Goal: Transaction & Acquisition: Purchase product/service

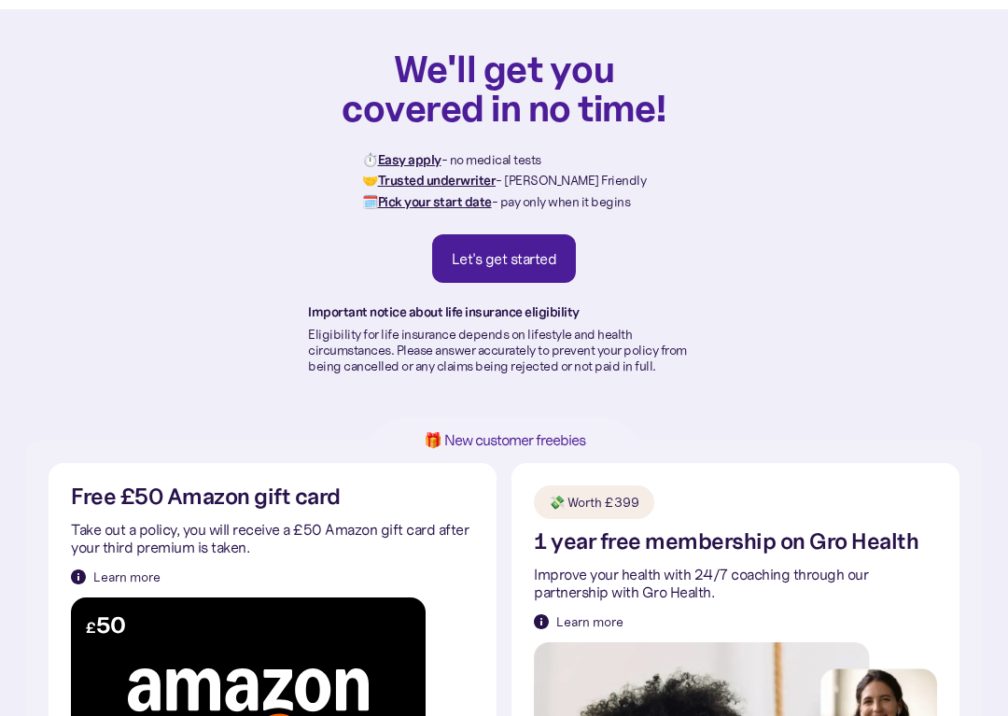
scroll to position [63, 0]
click at [507, 281] on link "Let's get started" at bounding box center [504, 258] width 145 height 49
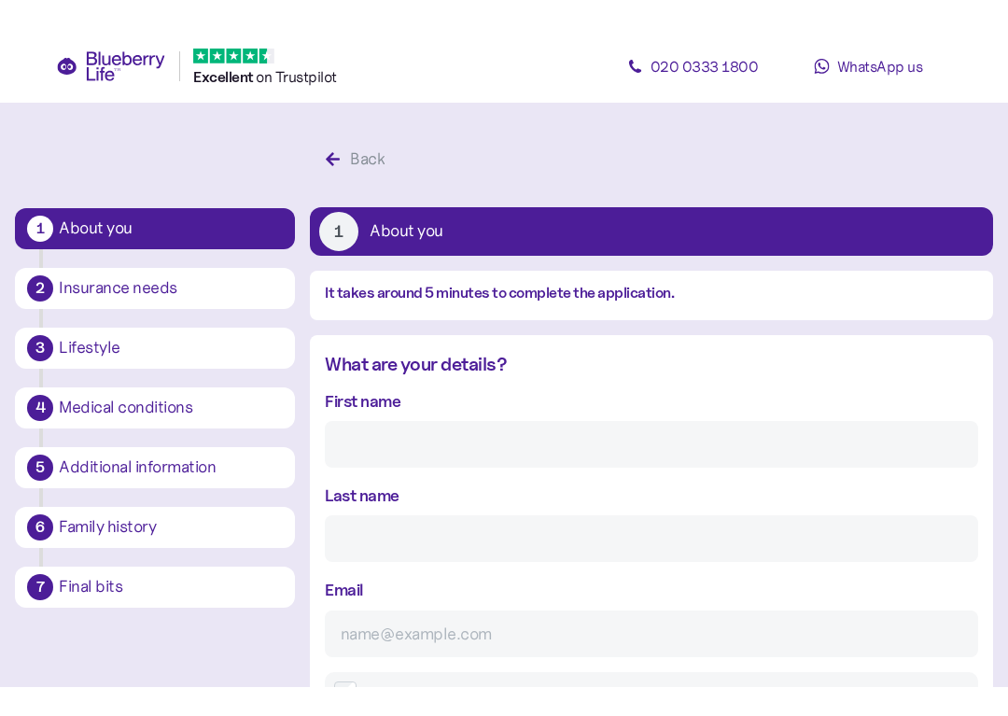
scroll to position [35, 0]
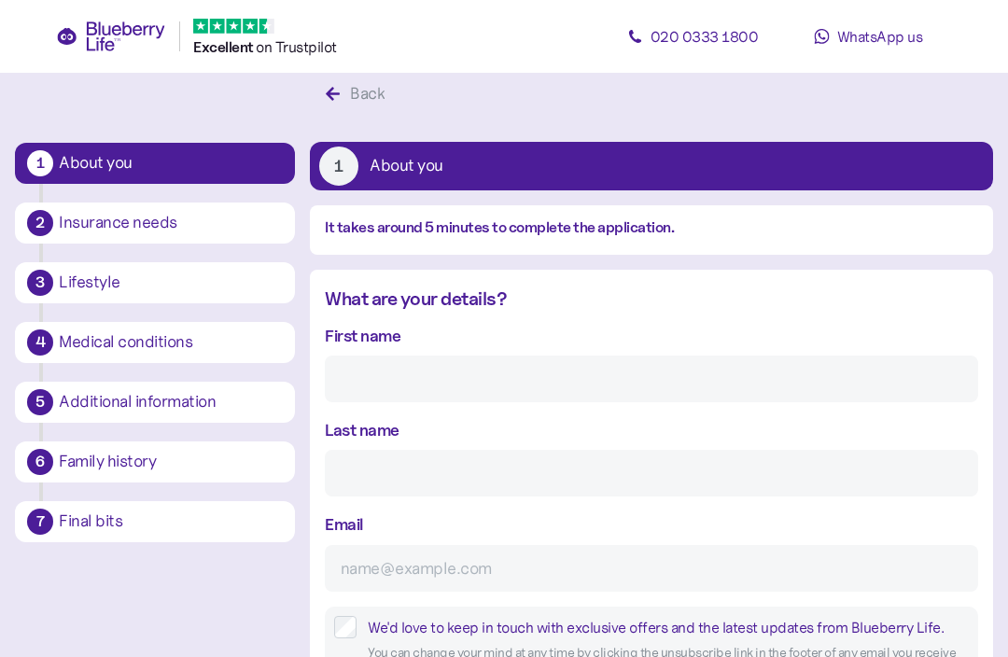
click at [492, 393] on input "First name" at bounding box center [652, 379] width 654 height 47
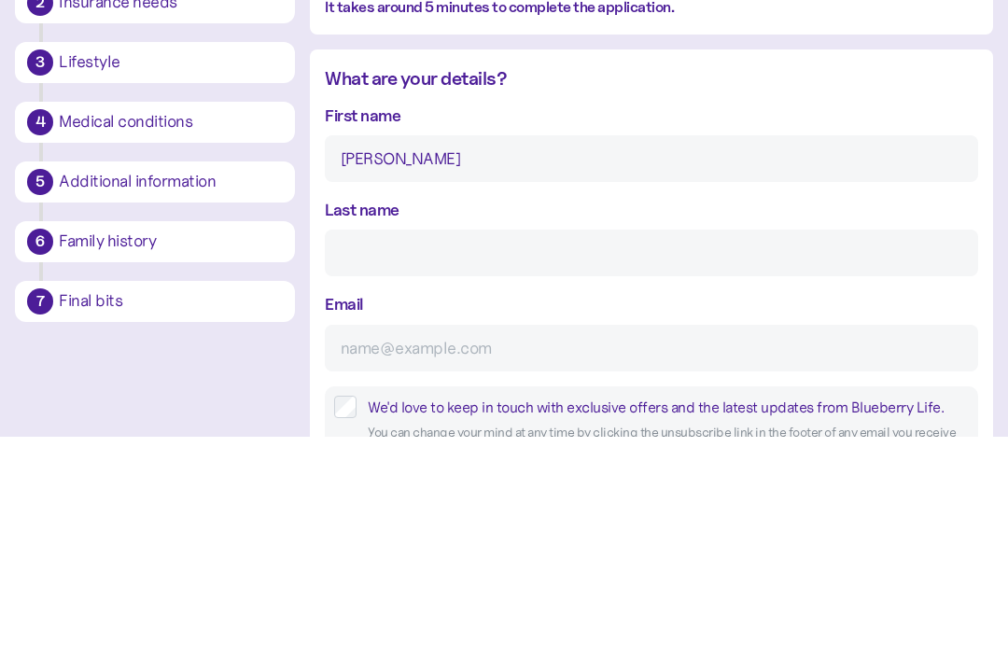
type input "[PERSON_NAME]"
click at [504, 450] on input "Last name" at bounding box center [652, 473] width 654 height 47
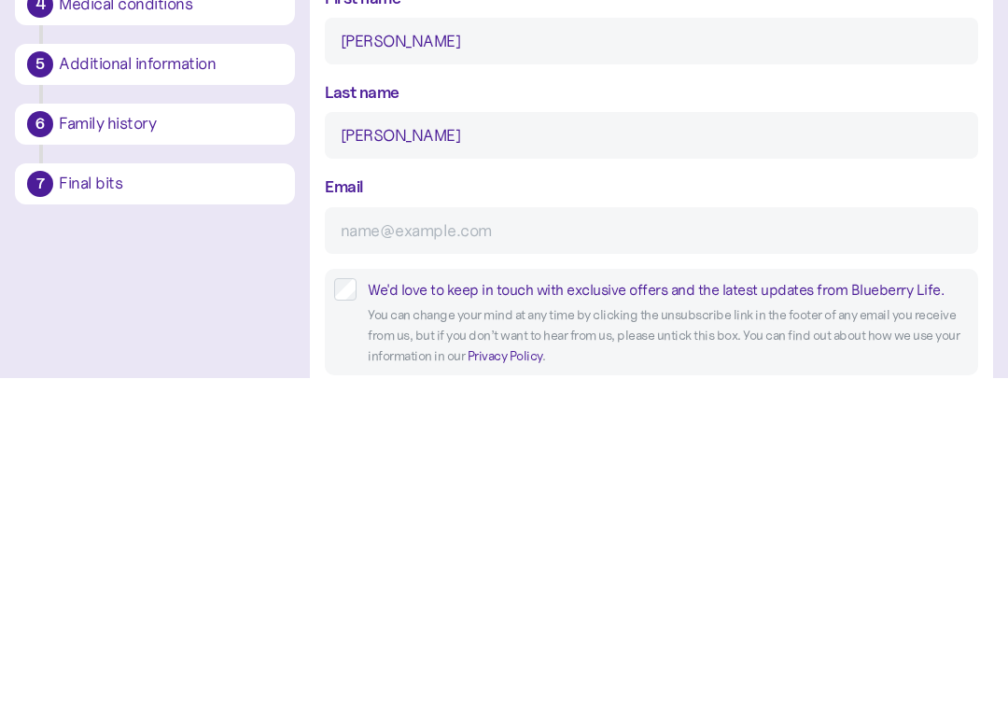
type input "[PERSON_NAME]"
click at [520, 545] on input "Email" at bounding box center [652, 568] width 654 height 47
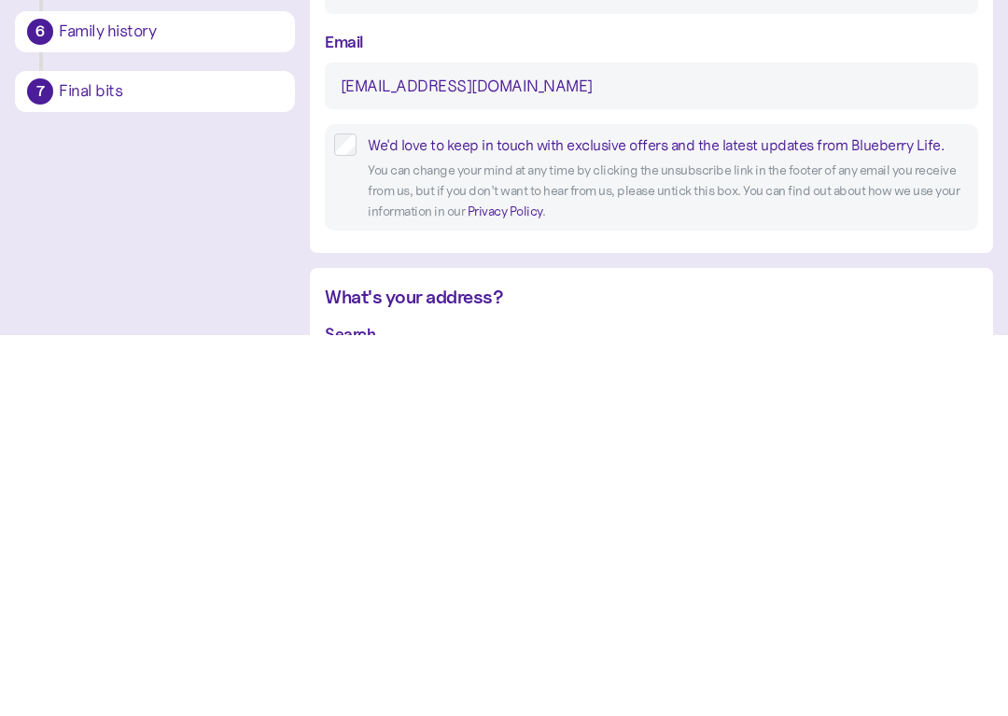
scroll to position [138, 0]
type input "[EMAIL_ADDRESS][DOMAIN_NAME]"
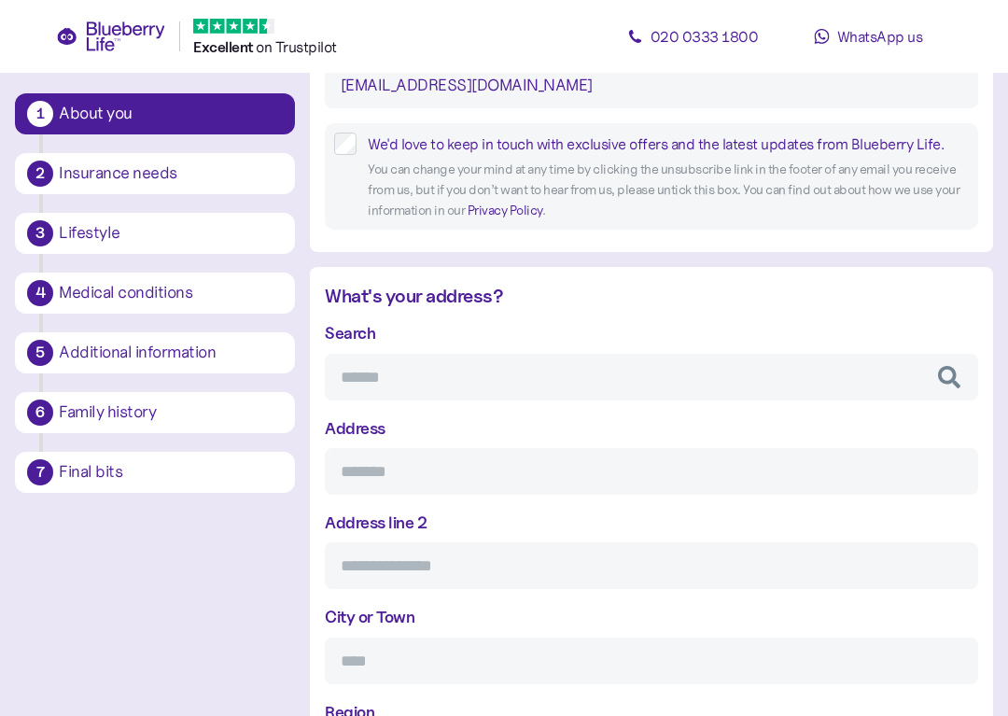
click at [500, 371] on input "Search" at bounding box center [652, 377] width 654 height 47
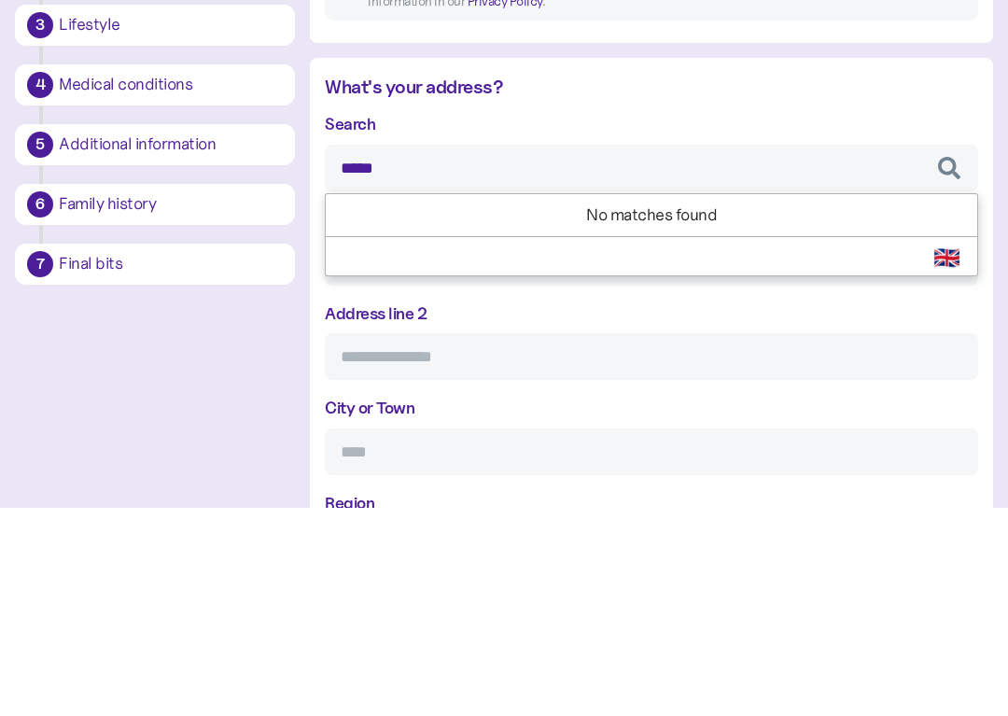
type input "******"
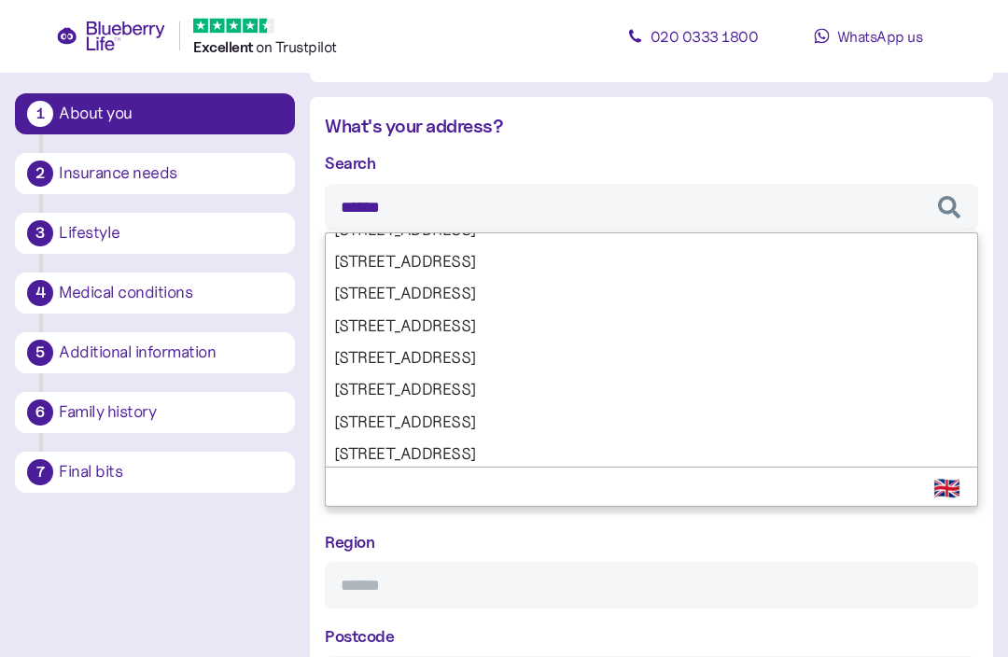
scroll to position [684, 0]
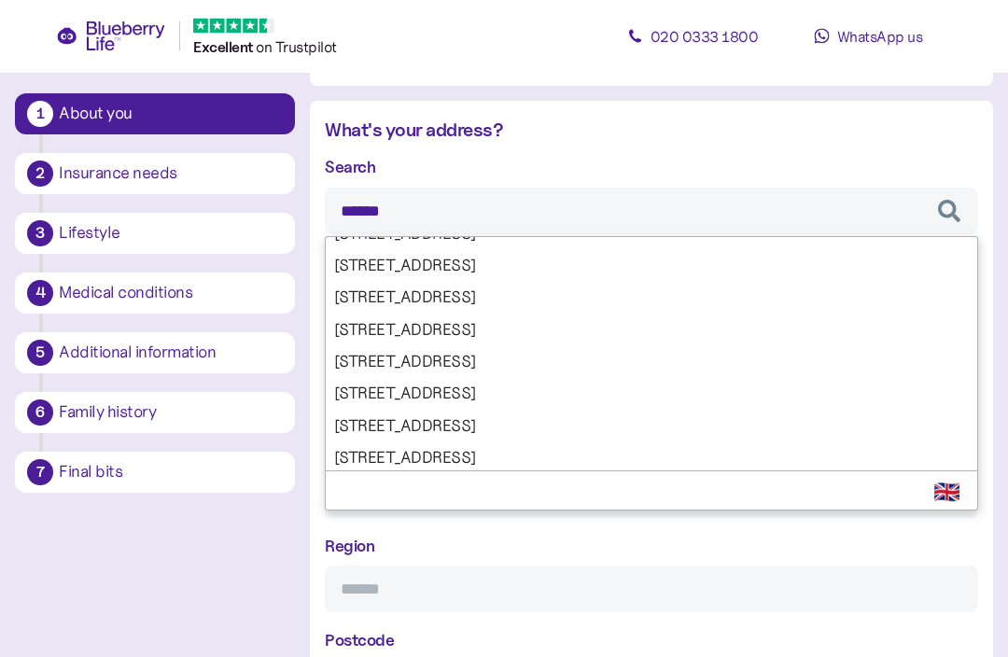
click at [470, 322] on div "Search ****** [STREET_ADDRESS][GEOGRAPHIC_DATA][STREET_ADDRESS] Select Country …" at bounding box center [652, 431] width 654 height 553
type input "**********"
type input "******"
type input "*******"
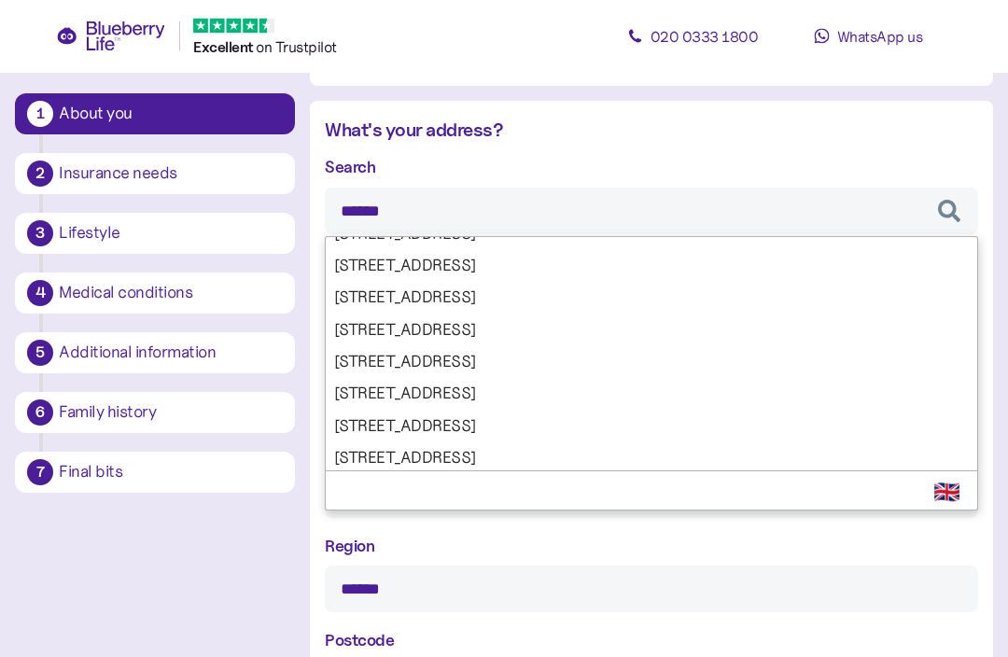
scroll to position [685, 0]
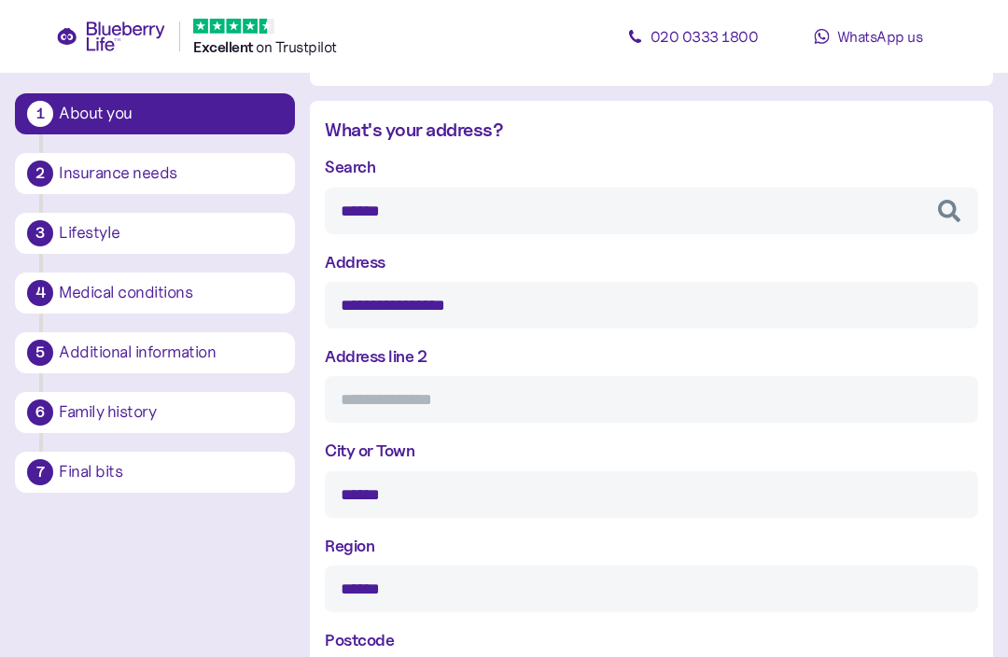
type input "******"
click at [565, 393] on input "Address line 2" at bounding box center [652, 399] width 654 height 47
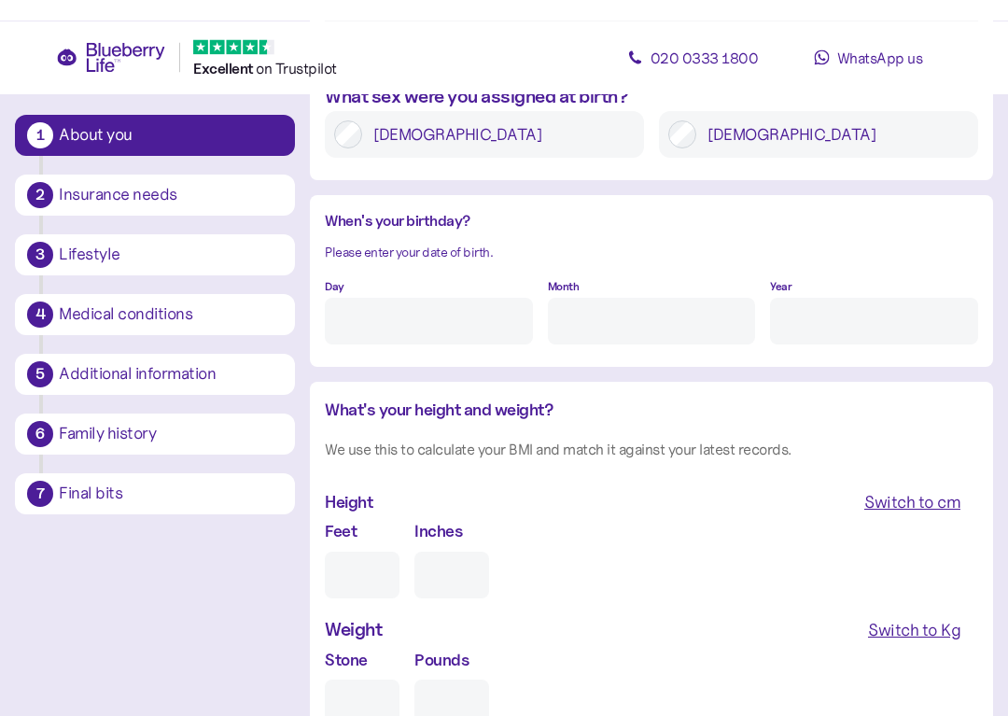
scroll to position [1384, 0]
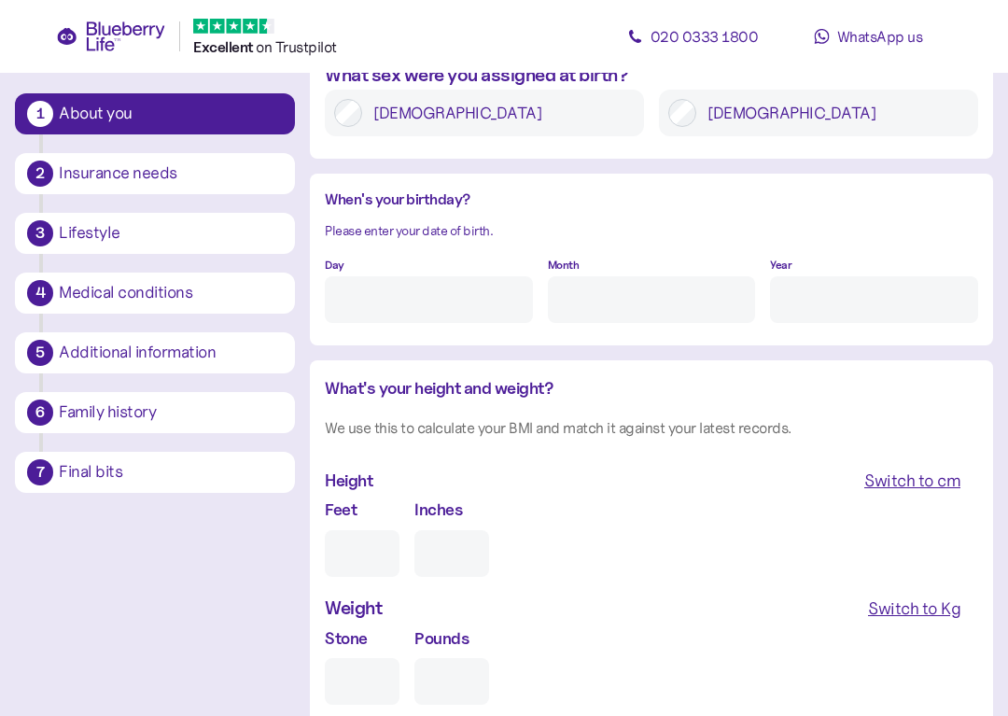
click at [451, 296] on input "Day" at bounding box center [429, 299] width 208 height 47
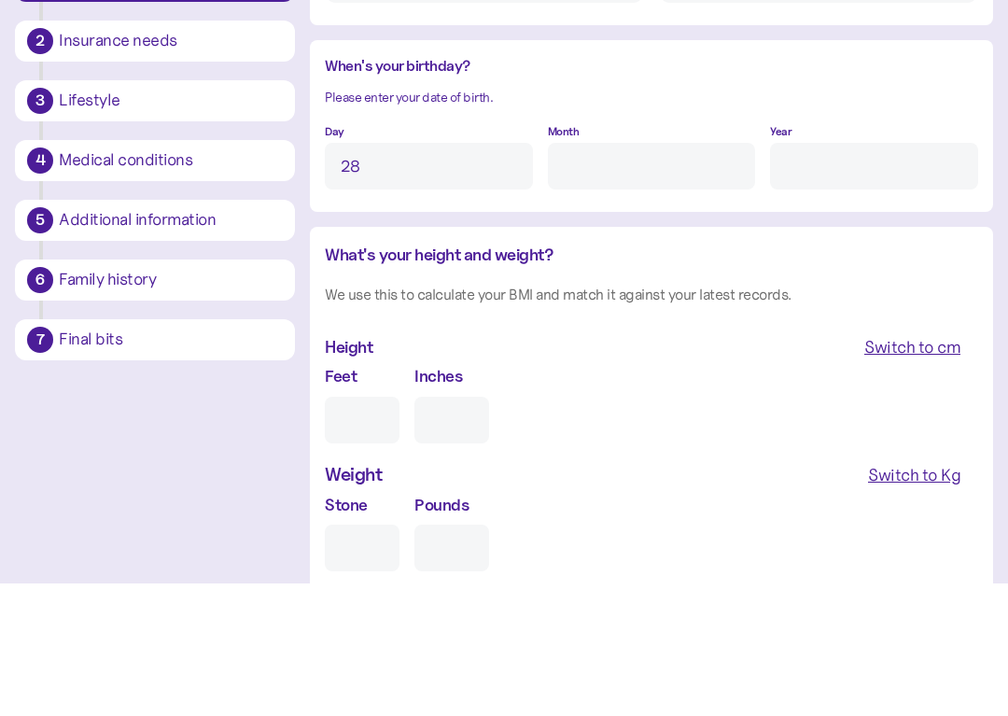
type input "28"
click at [668, 276] on input "Month" at bounding box center [652, 299] width 208 height 47
click at [848, 276] on input "Year" at bounding box center [874, 299] width 208 height 47
type input "1"
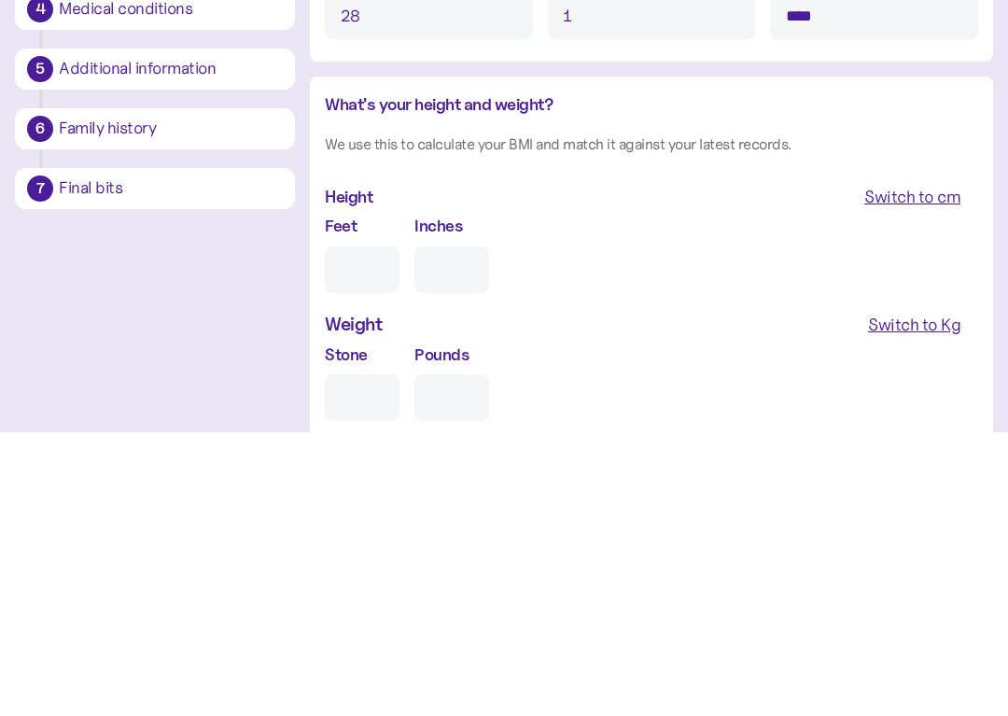
type input "****"
click at [351, 530] on input "Feet" at bounding box center [362, 553] width 75 height 47
type input "5"
type input "0"
click at [457, 530] on input "0" at bounding box center [452, 553] width 75 height 47
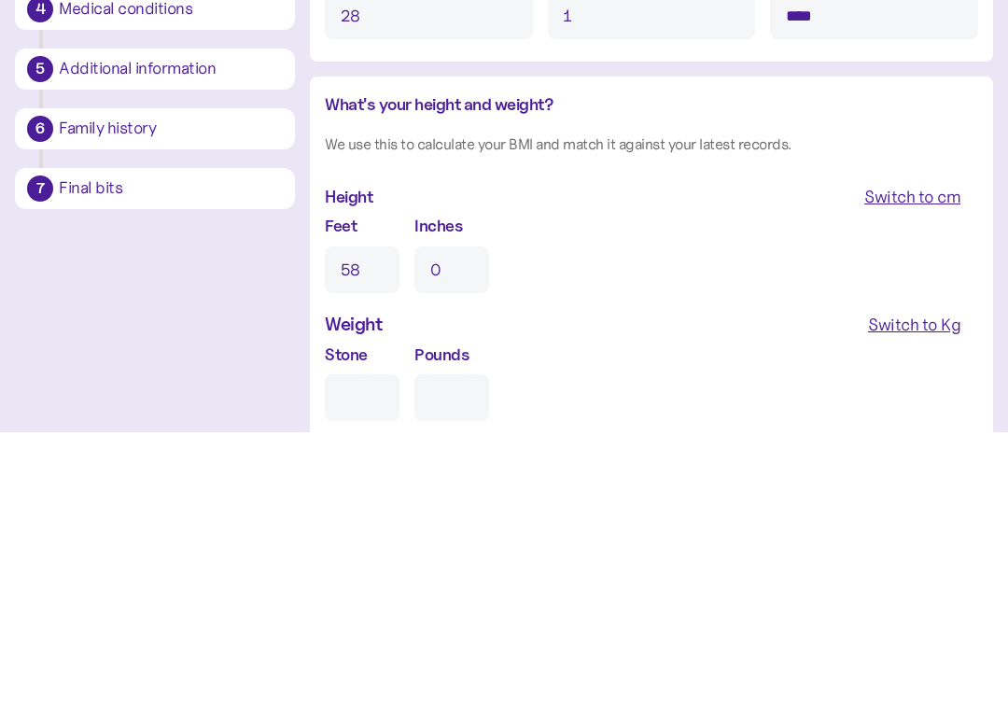
type input "8"
type input "0"
click at [389, 530] on input "8" at bounding box center [362, 553] width 75 height 47
type input "5"
type input "0"
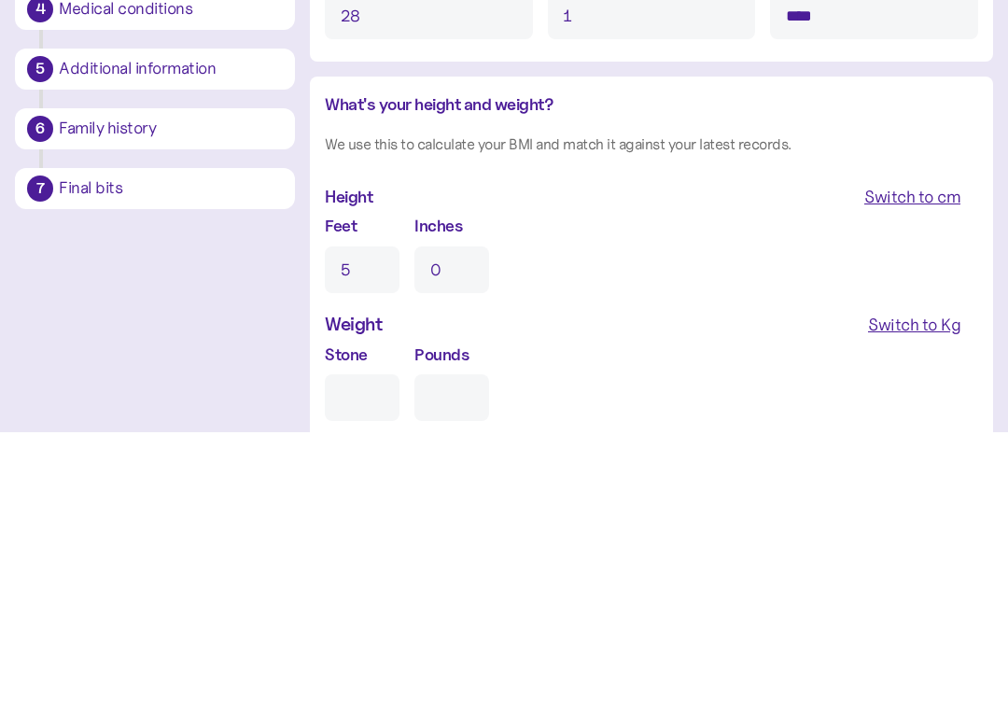
type input "5"
click at [455, 530] on input "0" at bounding box center [452, 553] width 75 height 47
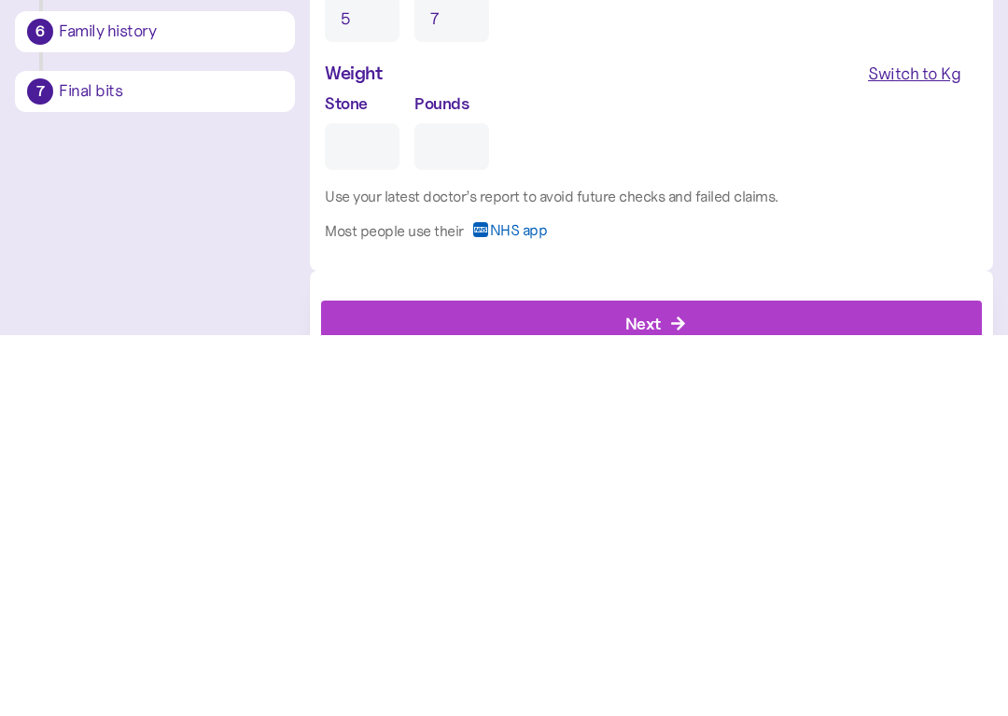
scroll to position [1539, 0]
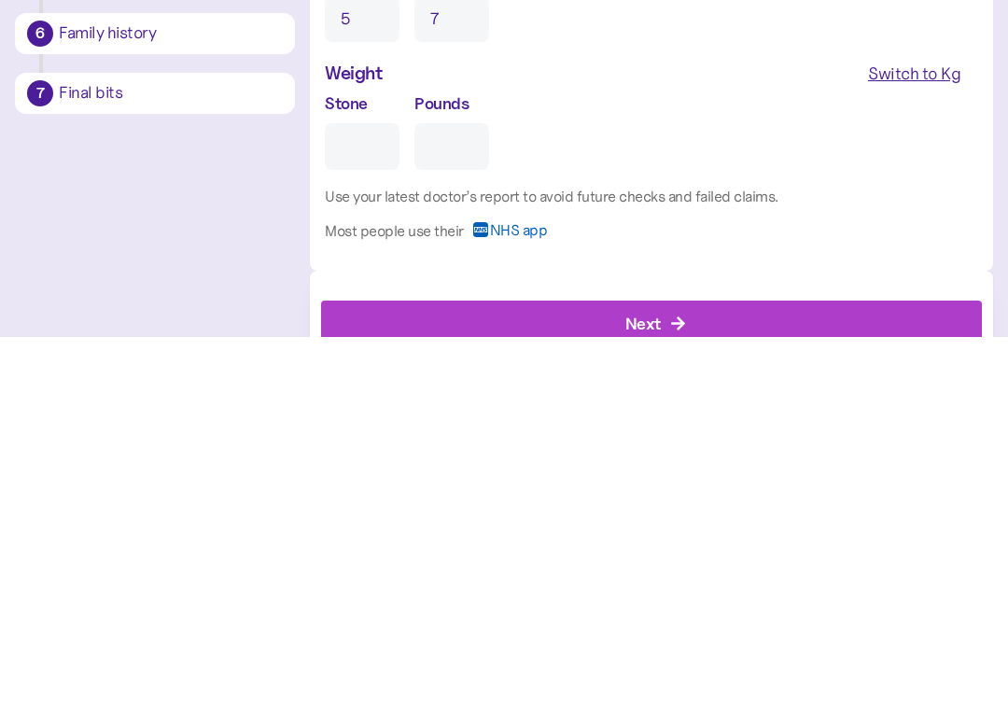
type input "7"
click at [361, 503] on input "Stone" at bounding box center [362, 526] width 75 height 47
type input "1"
type input "0"
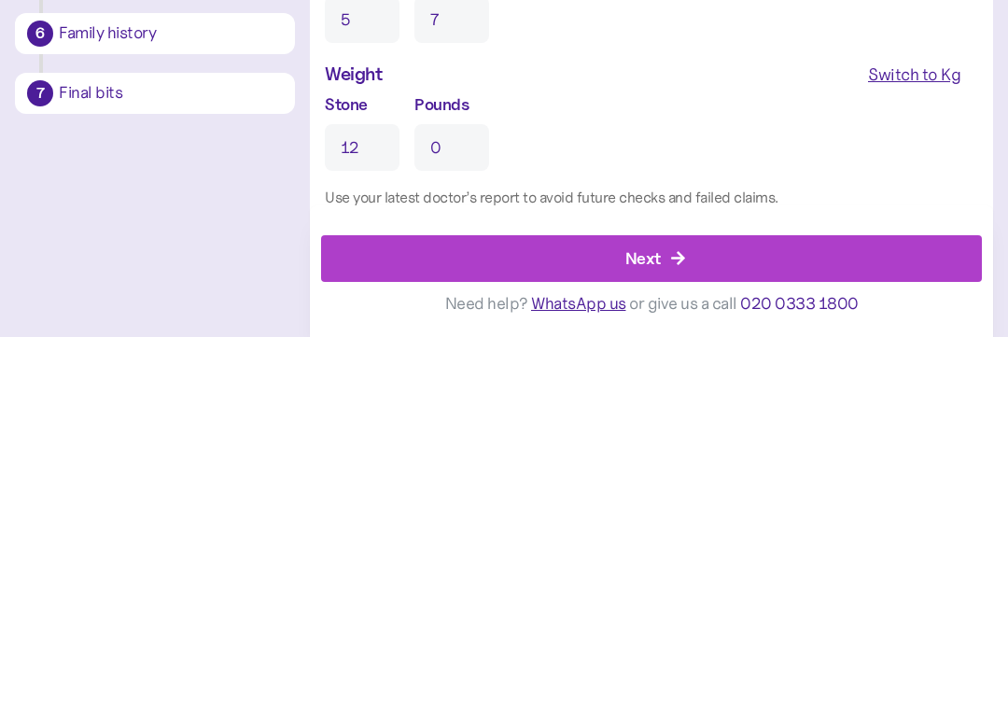
type input "12"
click at [464, 503] on input "0" at bounding box center [452, 526] width 75 height 47
type input "100"
click at [725, 615] on div "Next" at bounding box center [655, 637] width 619 height 45
